Goal: Task Accomplishment & Management: Manage account settings

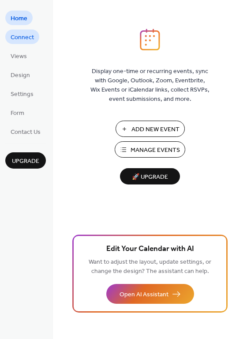
click at [19, 33] on span "Connect" at bounding box center [22, 37] width 23 height 9
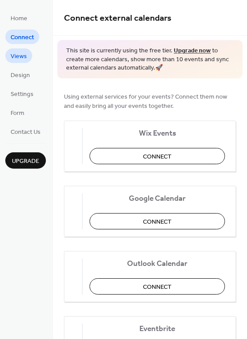
click at [23, 59] on span "Views" at bounding box center [19, 56] width 16 height 9
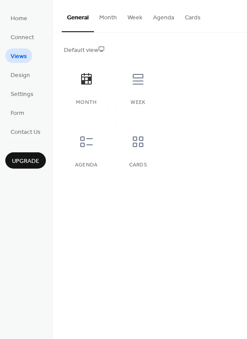
click at [105, 21] on button "Month" at bounding box center [108, 15] width 28 height 31
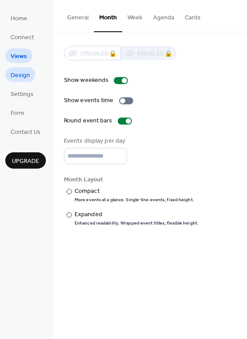
click at [21, 75] on span "Design" at bounding box center [20, 75] width 19 height 9
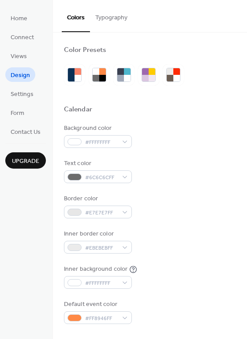
click at [110, 19] on button "Typography" at bounding box center [111, 15] width 43 height 31
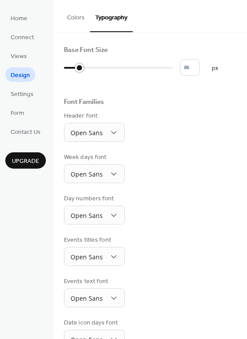
type input "**"
drag, startPoint x: 67, startPoint y: 70, endPoint x: 90, endPoint y: 70, distance: 22.9
click at [90, 70] on div at bounding box center [92, 67] width 9 height 9
click at [77, 17] on button "Colors" at bounding box center [76, 15] width 28 height 31
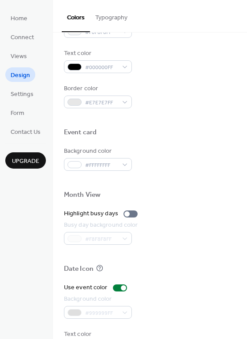
scroll to position [377, 0]
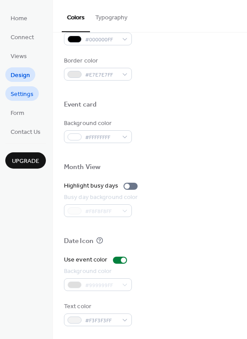
click at [25, 96] on span "Settings" at bounding box center [22, 94] width 23 height 9
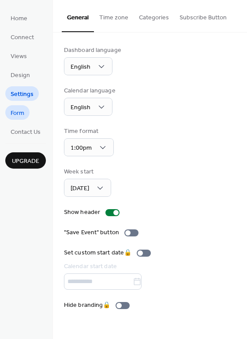
click at [17, 110] on span "Form" at bounding box center [18, 113] width 14 height 9
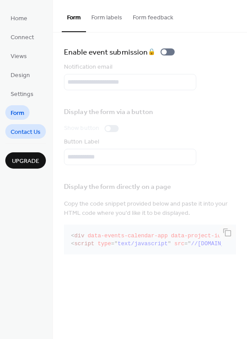
click at [27, 129] on span "Contact Us" at bounding box center [26, 132] width 30 height 9
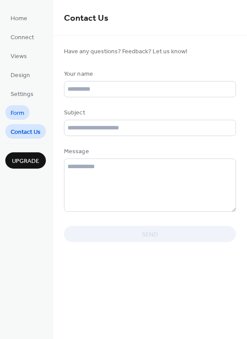
click at [17, 111] on span "Form" at bounding box center [18, 113] width 14 height 9
